Goal: Task Accomplishment & Management: Complete application form

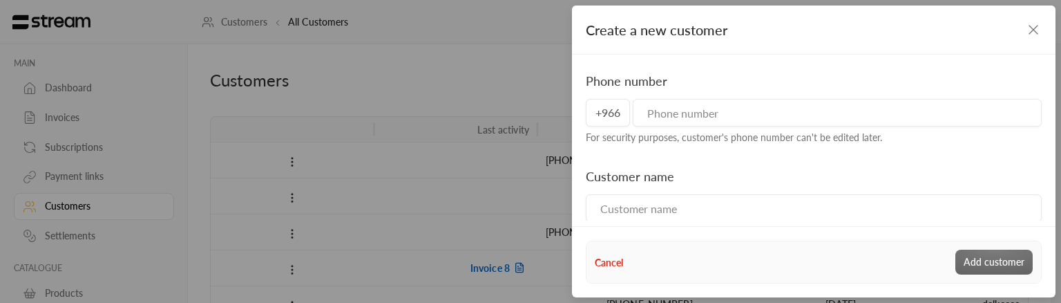
click at [334, 68] on div "Create a new customer Phone number +966 For security purposes, customer's phone…" at bounding box center [530, 151] width 1061 height 303
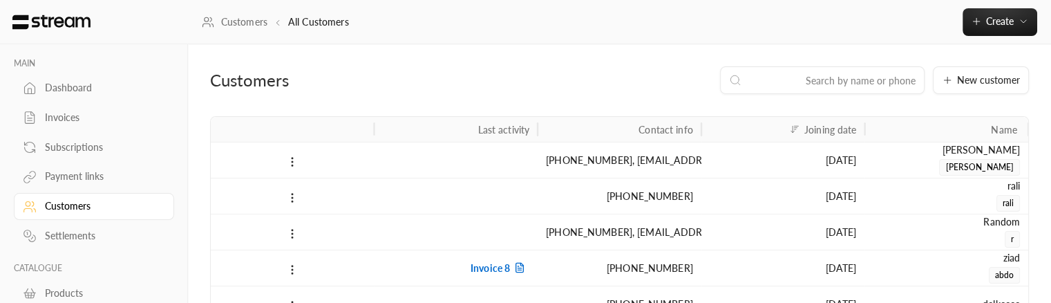
click at [856, 73] on input at bounding box center [831, 80] width 169 height 15
click at [1022, 23] on icon "button" at bounding box center [1022, 21] width 11 height 11
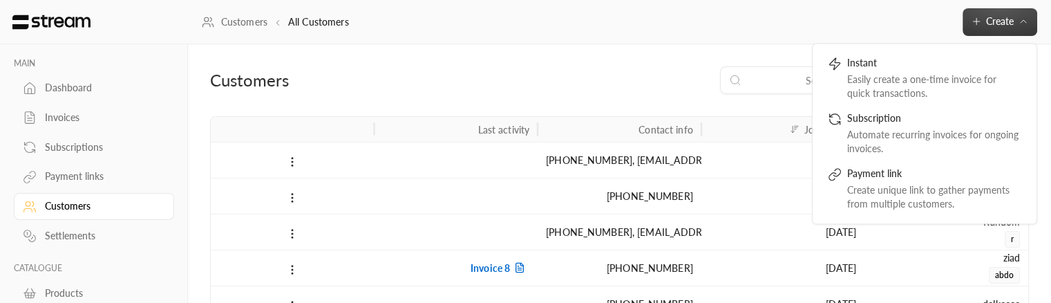
click at [412, 17] on div "Customers All Customers Create Instant Easily create a one-time invoice for qui…" at bounding box center [619, 22] width 863 height 28
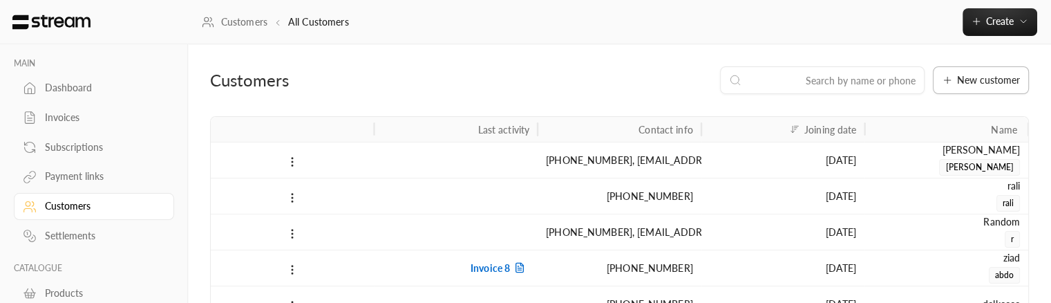
click at [991, 85] on span "New customer" at bounding box center [988, 80] width 63 height 10
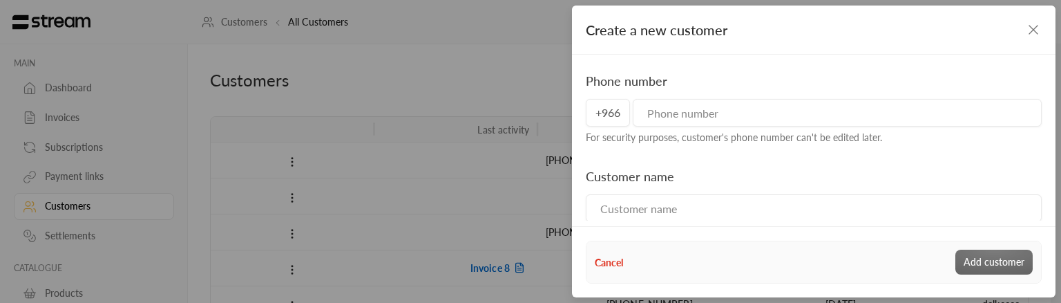
scroll to position [30, 0]
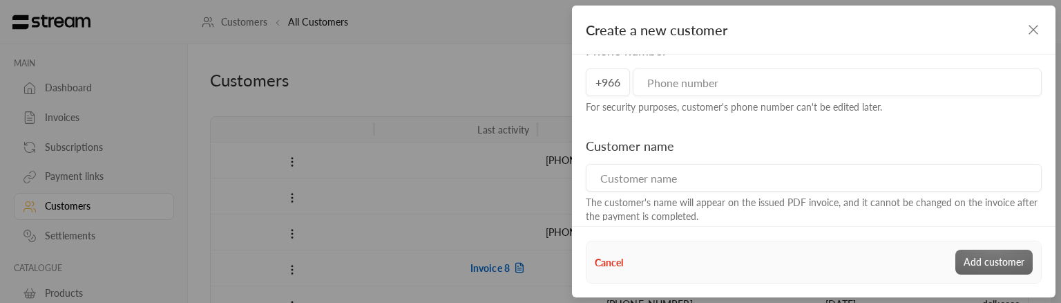
click at [491, 66] on div "Create a new customer Phone number +966 For security purposes, customer's phone…" at bounding box center [530, 151] width 1061 height 303
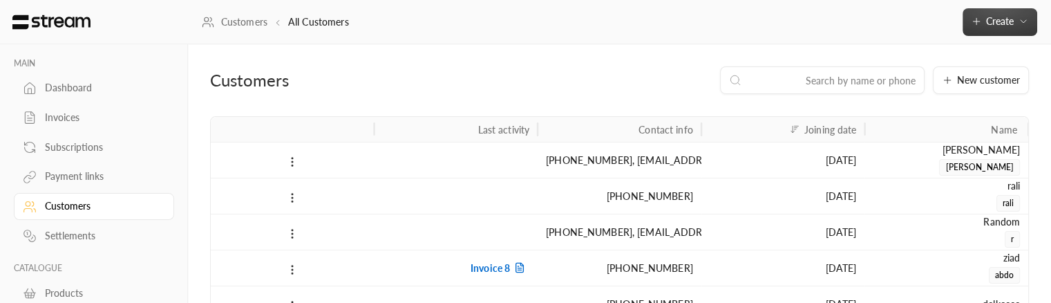
click at [1015, 21] on span "Create" at bounding box center [999, 21] width 58 height 12
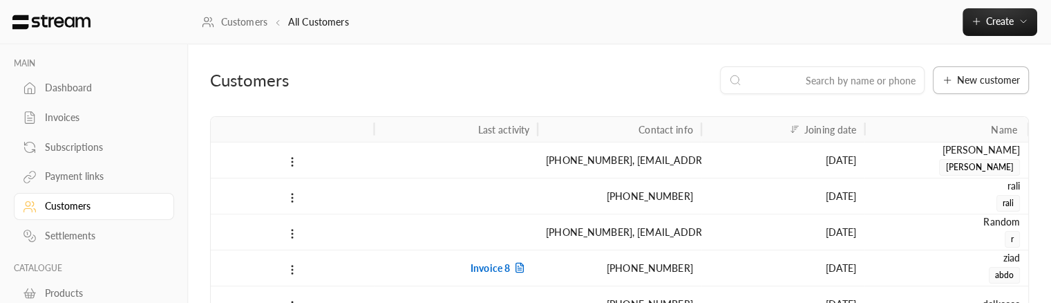
click at [950, 71] on button "New customer" at bounding box center [980, 80] width 96 height 28
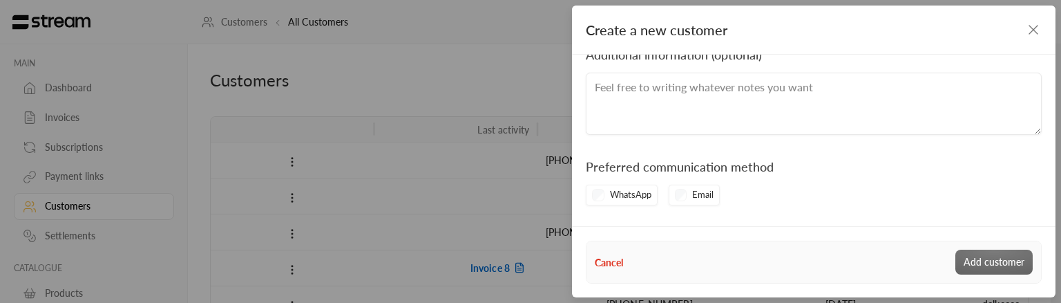
scroll to position [390, 0]
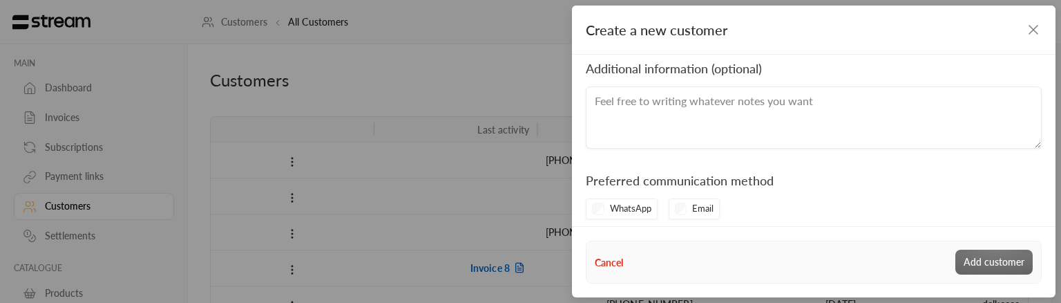
click at [674, 211] on div "Email" at bounding box center [695, 208] width 52 height 21
click at [593, 208] on div "WhatsApp" at bounding box center [622, 208] width 72 height 21
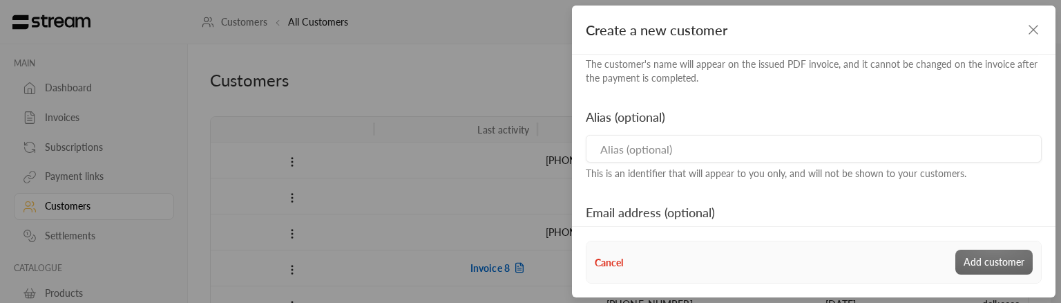
scroll to position [174, 0]
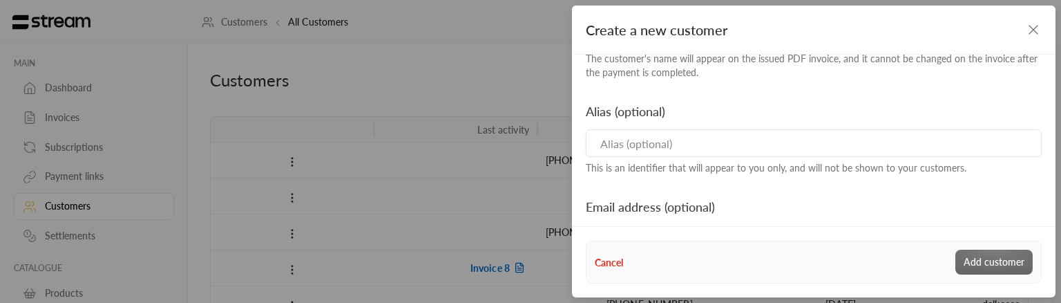
click at [659, 133] on input at bounding box center [814, 143] width 456 height 28
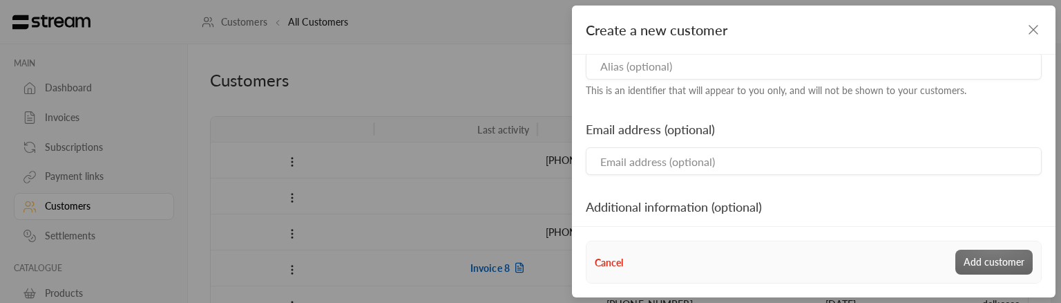
scroll to position [271, 0]
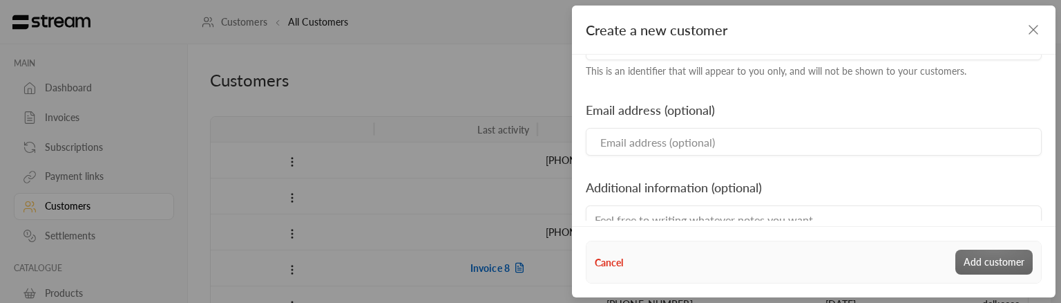
click at [588, 133] on input "Email" at bounding box center [814, 142] width 456 height 28
click at [630, 154] on input "Email" at bounding box center [814, 142] width 456 height 28
click at [624, 164] on div "Phone number +966 For security purposes, customer's phone number can't be edite…" at bounding box center [814, 33] width 470 height 467
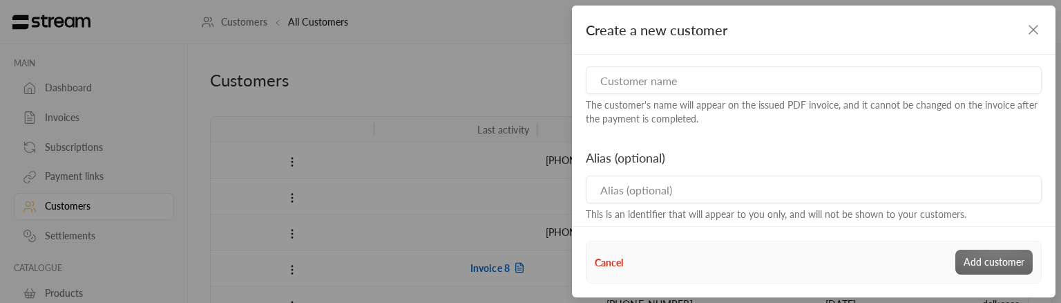
scroll to position [0, 0]
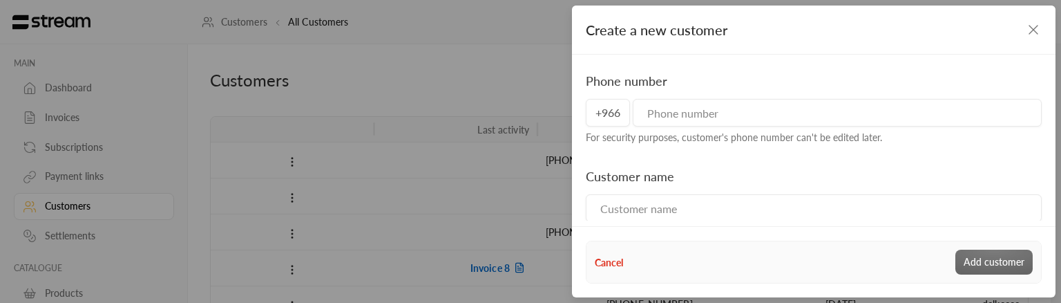
click at [1013, 55] on div "Phone number +966 For security purposes, customer's phone number can't be edite…" at bounding box center [813, 138] width 483 height 166
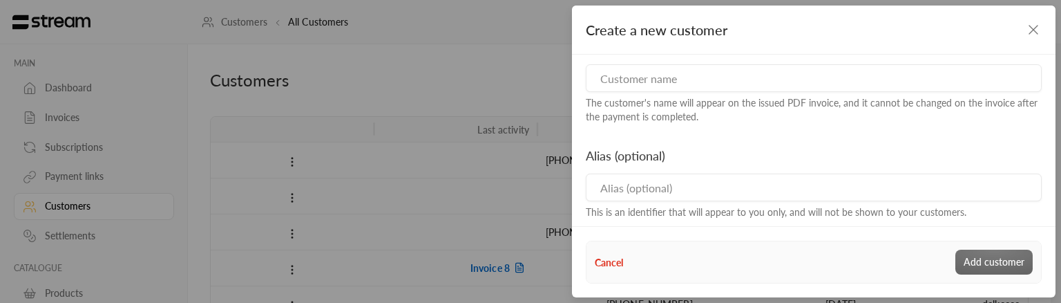
scroll to position [403, 0]
